Goal: Task Accomplishment & Management: Use online tool/utility

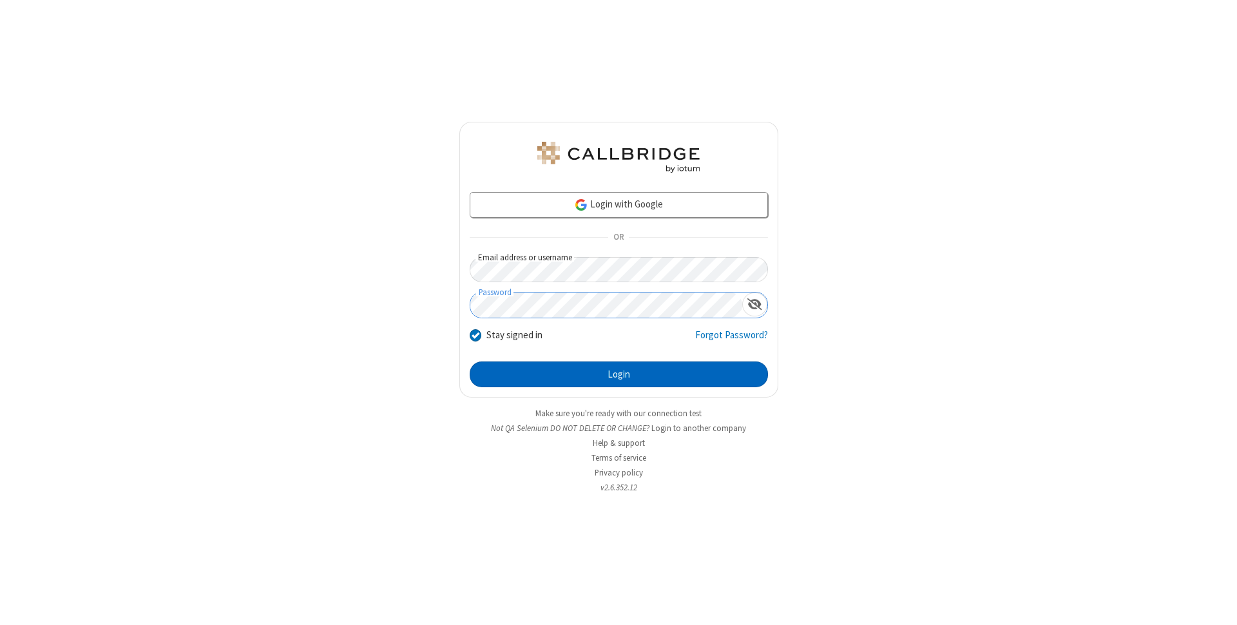
click at [618, 374] on button "Login" at bounding box center [619, 374] width 298 height 26
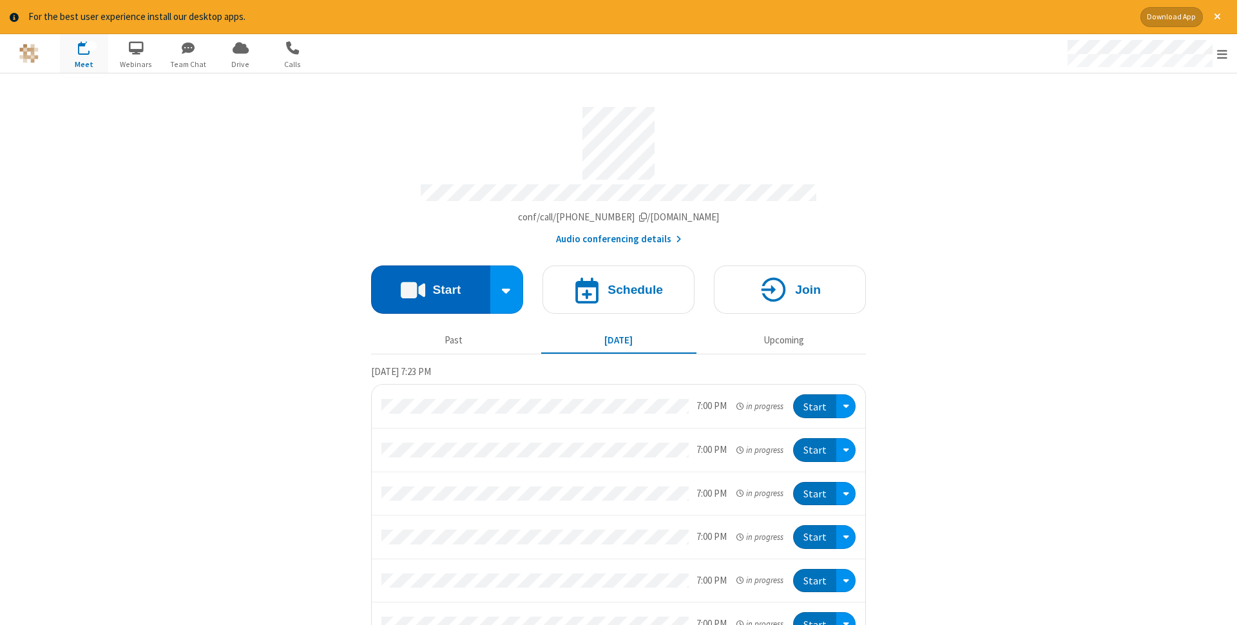
click at [430, 285] on button "Start" at bounding box center [430, 289] width 119 height 48
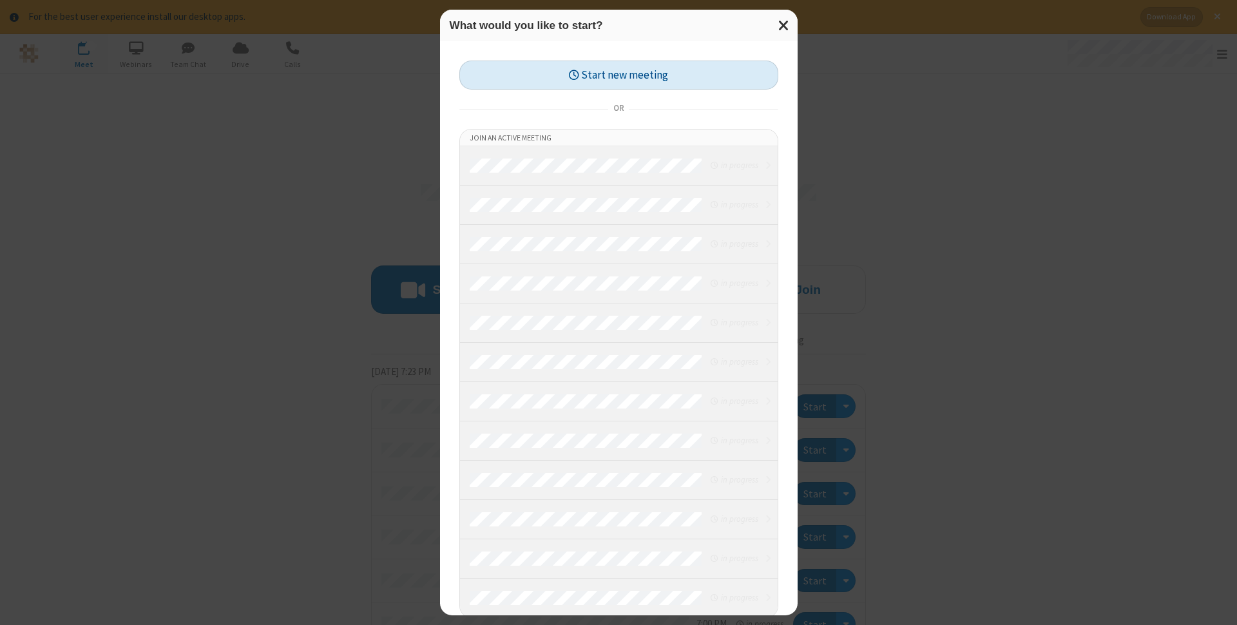
click at [618, 75] on button "Start new meeting" at bounding box center [618, 75] width 319 height 29
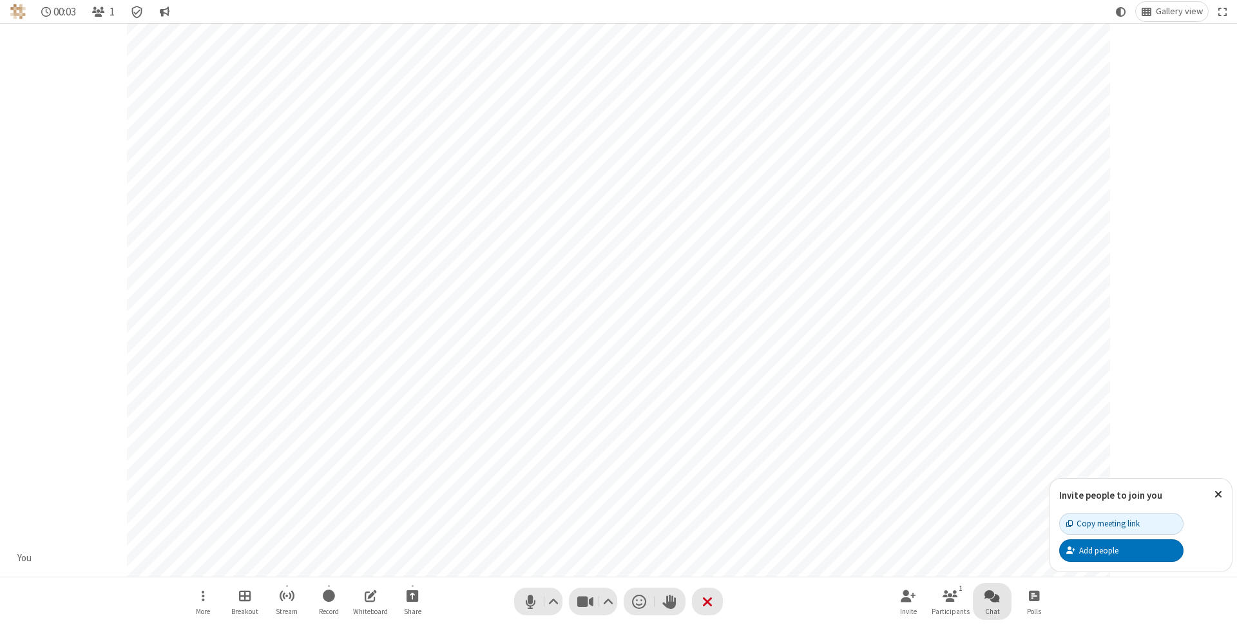
click at [992, 595] on span "Open chat" at bounding box center [991, 595] width 15 height 16
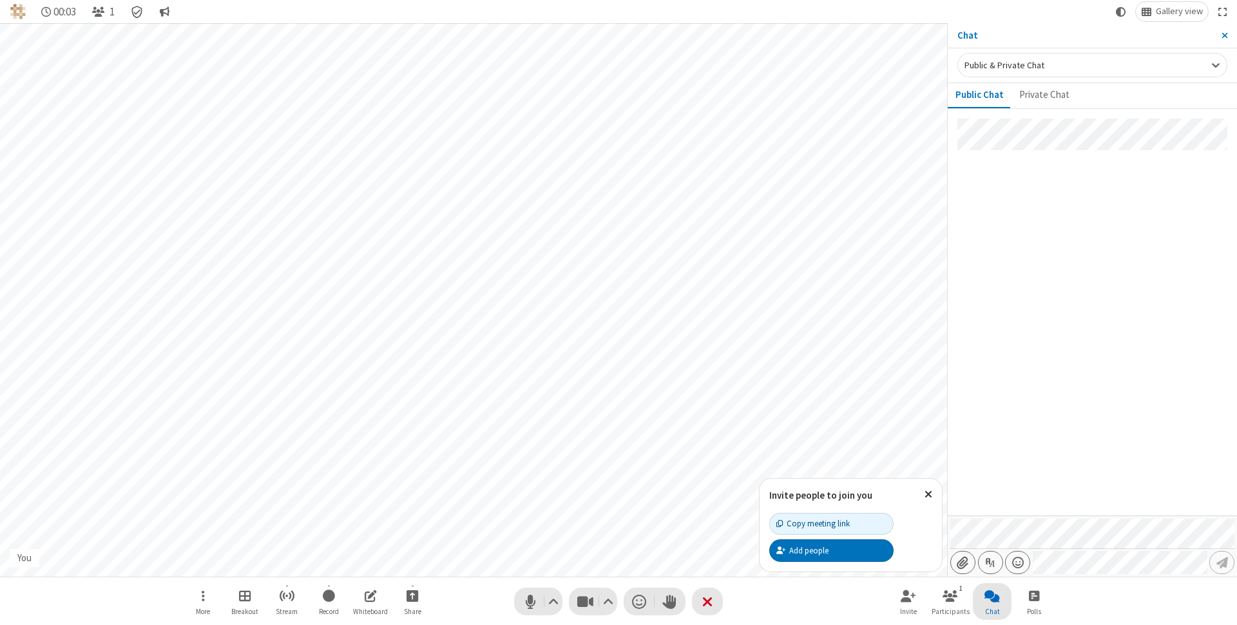
type input "C:\fakepath\doc_test.docx"
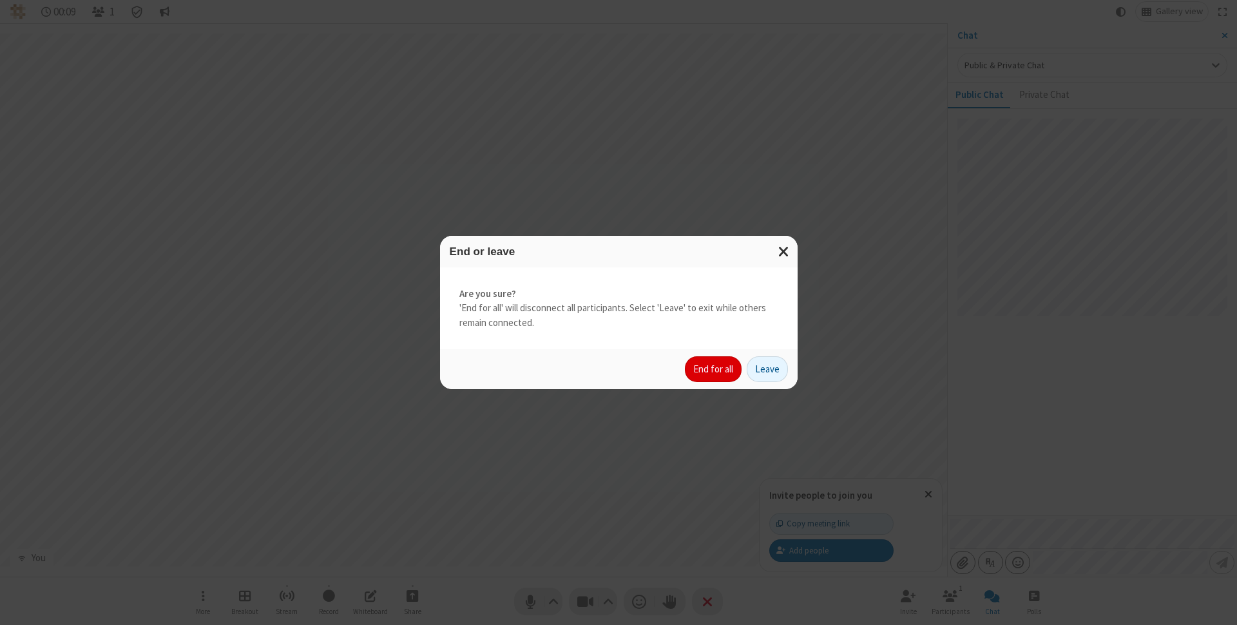
click at [714, 369] on button "End for all" at bounding box center [713, 369] width 57 height 26
